Goal: Task Accomplishment & Management: Use online tool/utility

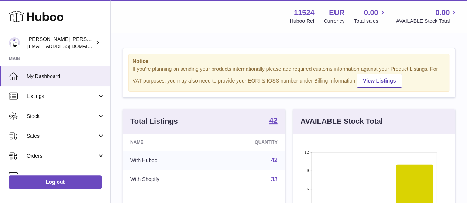
scroll to position [115, 162]
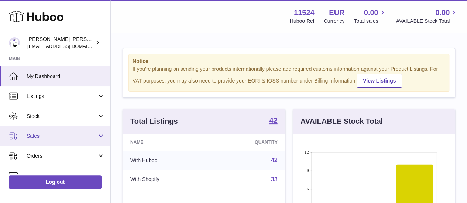
click at [52, 134] on span "Sales" at bounding box center [62, 136] width 70 height 7
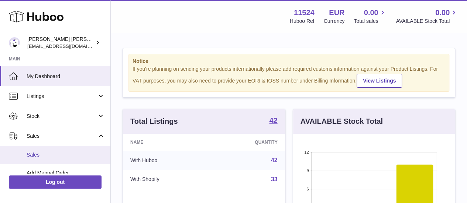
click at [52, 155] on span "Sales" at bounding box center [66, 155] width 78 height 7
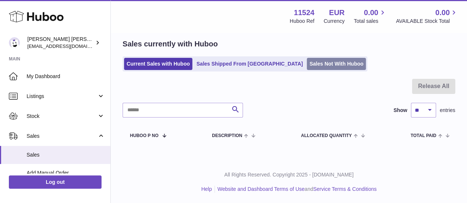
scroll to position [28, 0]
click at [307, 66] on link "Sales Not With Huboo" at bounding box center [336, 64] width 59 height 12
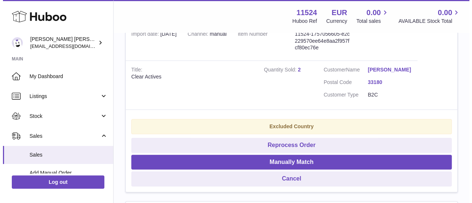
scroll to position [118, 0]
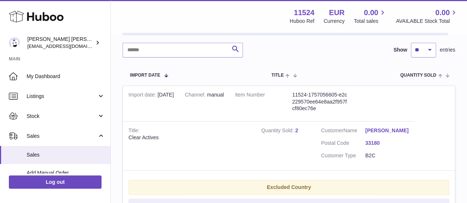
click at [382, 127] on link "Vanessa Navarro" at bounding box center [387, 130] width 44 height 7
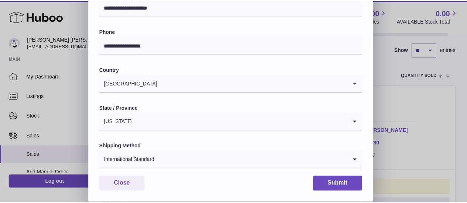
scroll to position [240, 0]
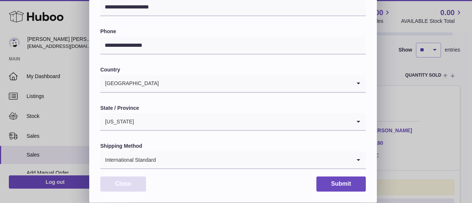
click at [131, 184] on button "Close" at bounding box center [123, 184] width 46 height 15
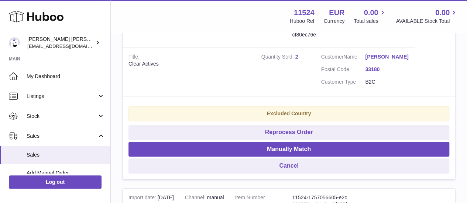
scroll to position [155, 0]
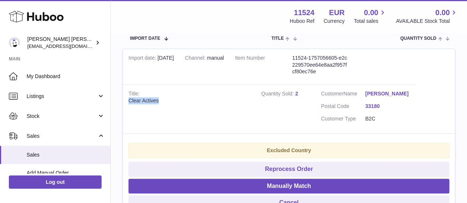
drag, startPoint x: 172, startPoint y: 103, endPoint x: 127, endPoint y: 103, distance: 44.7
click at [127, 103] on td "Title Clear Actives" at bounding box center [189, 109] width 133 height 49
copy div "Clear Actives"
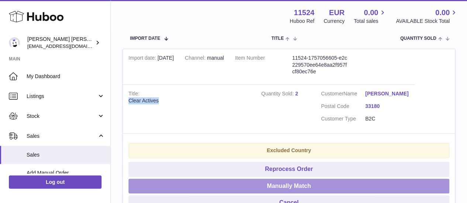
click at [265, 194] on button "Manually Match" at bounding box center [288, 186] width 321 height 15
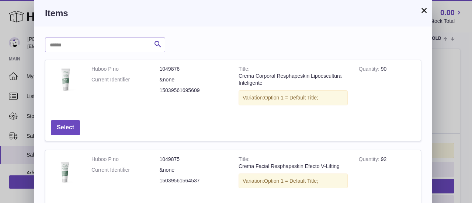
click at [136, 43] on input "text" at bounding box center [105, 45] width 120 height 15
paste input "**********"
type input "**********"
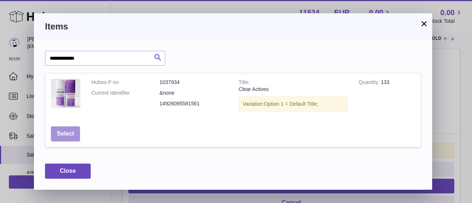
click at [69, 129] on button "Select" at bounding box center [65, 134] width 29 height 15
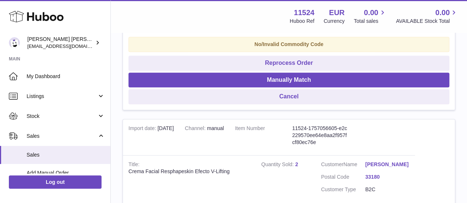
scroll to position [192, 0]
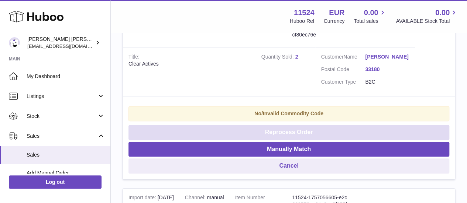
click at [255, 140] on button "Reprocess Order" at bounding box center [288, 132] width 321 height 15
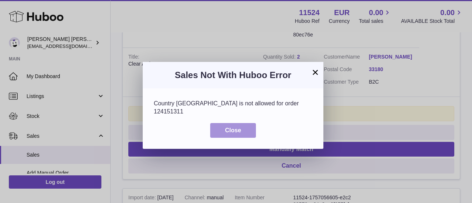
click at [224, 123] on button "Close" at bounding box center [233, 130] width 46 height 15
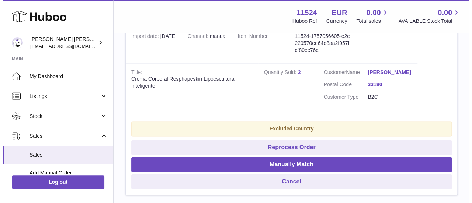
scroll to position [512, 0]
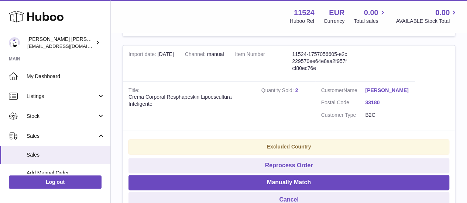
click at [377, 94] on link "Vanessa Navarro" at bounding box center [387, 90] width 44 height 7
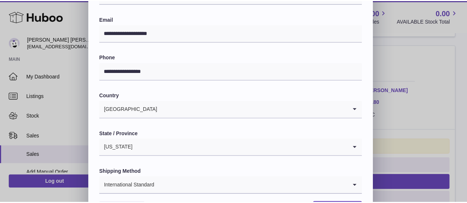
scroll to position [240, 0]
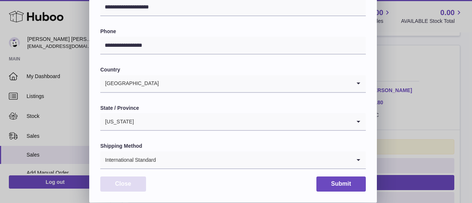
click at [127, 187] on button "Close" at bounding box center [123, 184] width 46 height 15
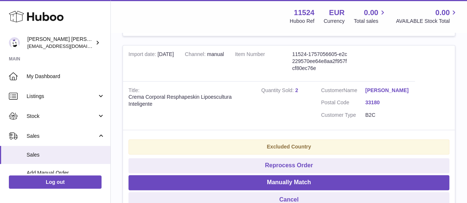
scroll to position [0, 0]
drag, startPoint x: 155, startPoint y: 118, endPoint x: 125, endPoint y: 108, distance: 31.6
click at [125, 108] on td "Title Crema Corporal Resphapeskin Lipoescultura Inteligente" at bounding box center [189, 105] width 133 height 49
copy div "Crema Corporal Resphapeskin Lipoescultura Inteligente"
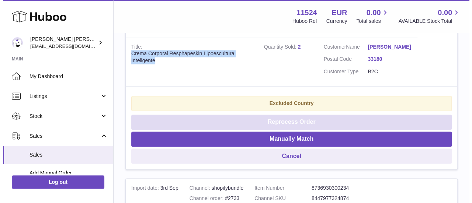
scroll to position [586, 0]
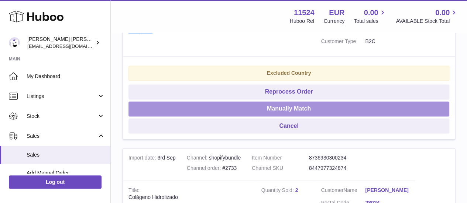
click at [269, 117] on button "Manually Match" at bounding box center [288, 109] width 321 height 15
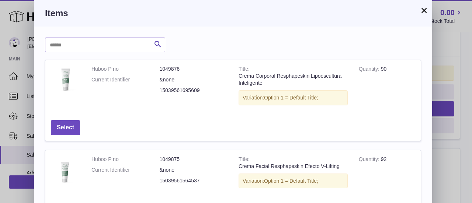
click at [126, 42] on input "text" at bounding box center [105, 45] width 120 height 15
paste input "**********"
type input "**********"
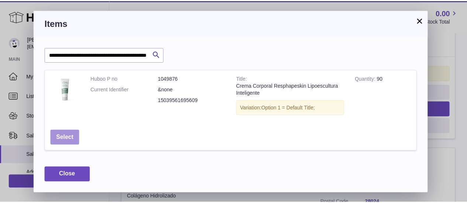
scroll to position [0, 0]
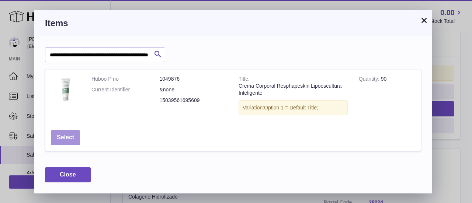
click at [76, 135] on button "Select" at bounding box center [65, 137] width 29 height 15
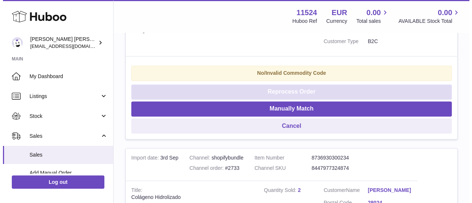
scroll to position [549, 0]
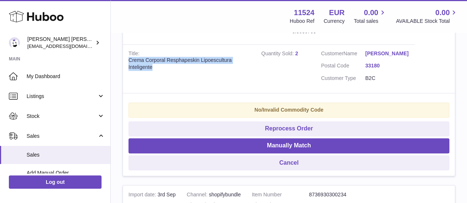
drag, startPoint x: 168, startPoint y: 84, endPoint x: 127, endPoint y: 73, distance: 42.1
click at [127, 73] on td "Title Crema Corporal Resphapeskin Lipoescultura Inteligente" at bounding box center [189, 68] width 133 height 49
copy div "Crema Corporal Resphapeskin Lipoescultura Inteligente"
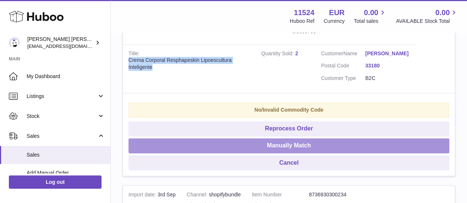
click at [236, 154] on button "Manually Match" at bounding box center [288, 145] width 321 height 15
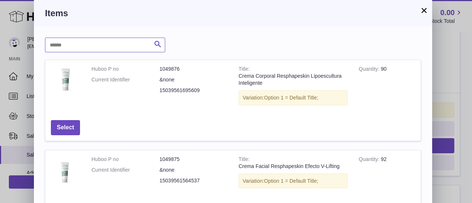
click at [110, 45] on input "text" at bounding box center [105, 45] width 120 height 15
paste input "**********"
type input "**********"
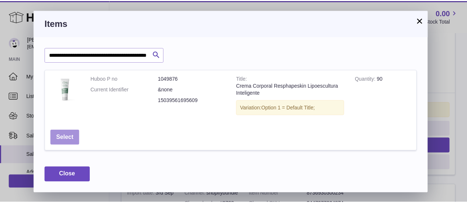
scroll to position [0, 0]
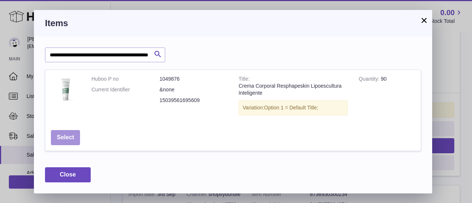
click at [78, 138] on button "Select" at bounding box center [65, 137] width 29 height 15
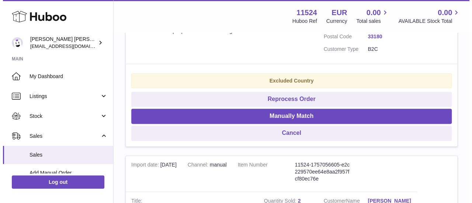
scroll to position [365, 0]
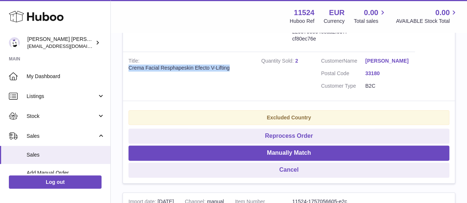
drag, startPoint x: 244, startPoint y: 75, endPoint x: 129, endPoint y: 76, distance: 115.2
click at [129, 72] on div "Crema Facial Resphapeskin Efecto V-Lifting" at bounding box center [189, 68] width 122 height 7
copy div "Crema Facial Resphapeskin Efecto V-Lifting"
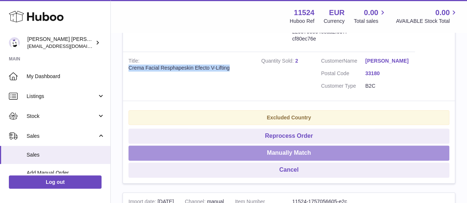
click at [235, 161] on button "Manually Match" at bounding box center [288, 153] width 321 height 15
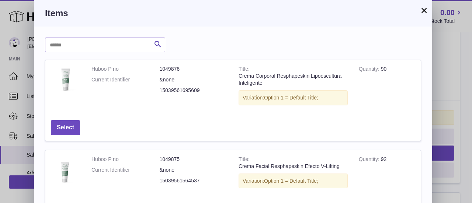
click at [101, 49] on input "text" at bounding box center [105, 45] width 120 height 15
paste input "**********"
type input "**********"
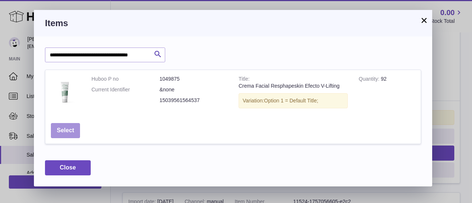
click at [67, 134] on button "Select" at bounding box center [65, 130] width 29 height 15
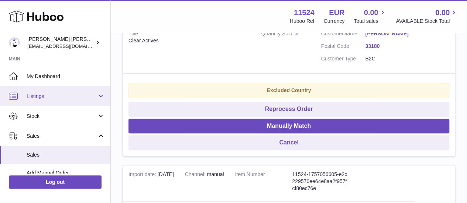
scroll to position [217, 0]
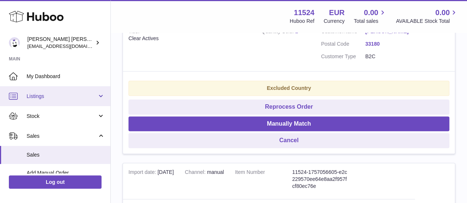
click at [62, 99] on span "Listings" at bounding box center [62, 96] width 70 height 7
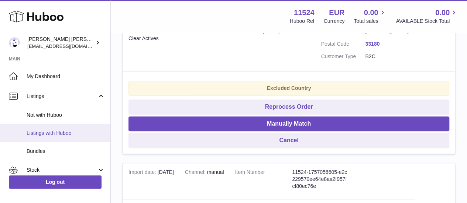
click at [63, 133] on span "Listings with Huboo" at bounding box center [66, 133] width 78 height 7
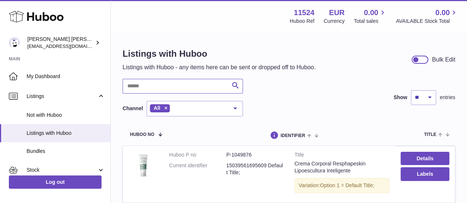
click at [156, 90] on input "text" at bounding box center [183, 86] width 120 height 15
paste input "**********"
type input "**********"
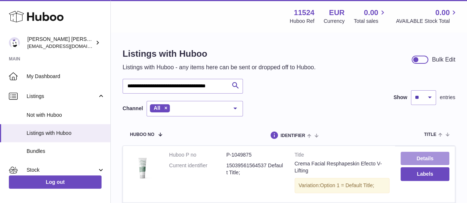
click at [426, 156] on link "Details" at bounding box center [424, 158] width 49 height 13
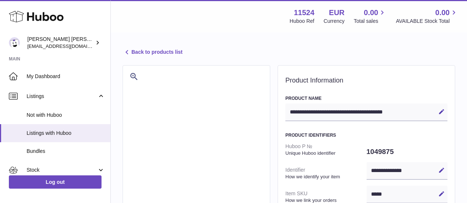
select select
select select "***"
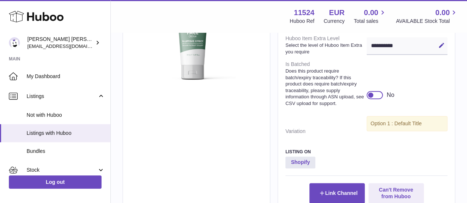
scroll to position [185, 0]
